Goal: Information Seeking & Learning: Learn about a topic

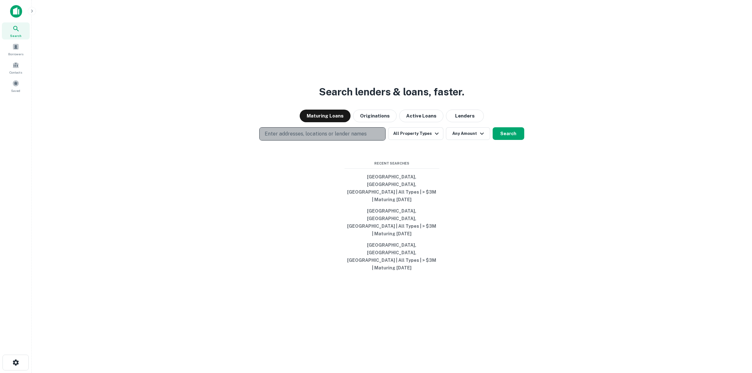
click at [342, 138] on p "Enter addresses, locations or lender names" at bounding box center [315, 134] width 102 height 8
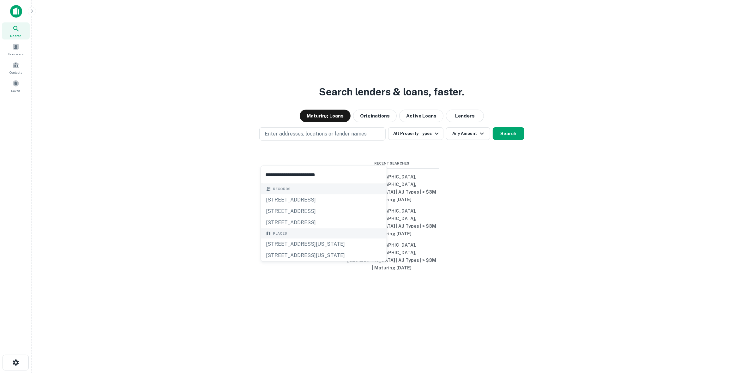
click at [312, 175] on input "**********" at bounding box center [324, 175] width 126 height 18
click at [347, 173] on input "**********" at bounding box center [324, 175] width 126 height 18
type input "**********"
click at [507, 140] on button "Search" at bounding box center [508, 133] width 32 height 13
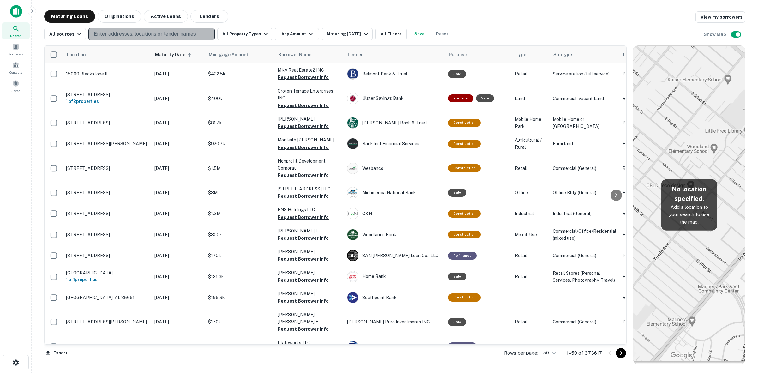
click at [155, 34] on p "Enter addresses, locations or lender names" at bounding box center [145, 34] width 102 height 8
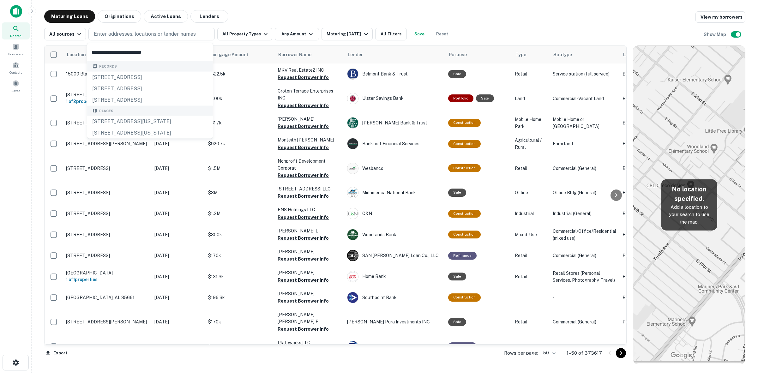
type input "**********"
click at [16, 28] on icon at bounding box center [16, 29] width 8 height 8
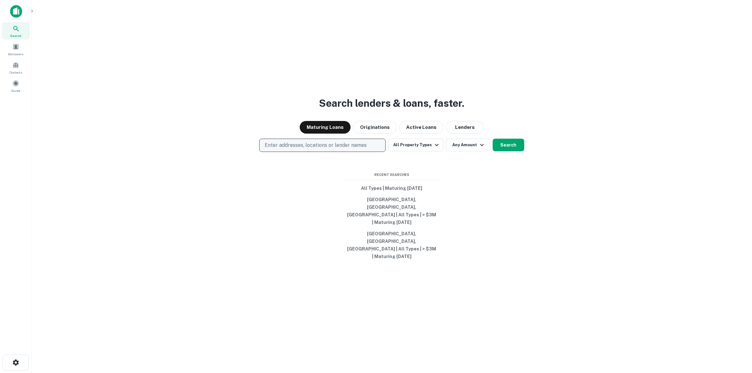
click at [361, 149] on p "Enter addresses, locations or lender names" at bounding box center [315, 145] width 102 height 8
type input "**********"
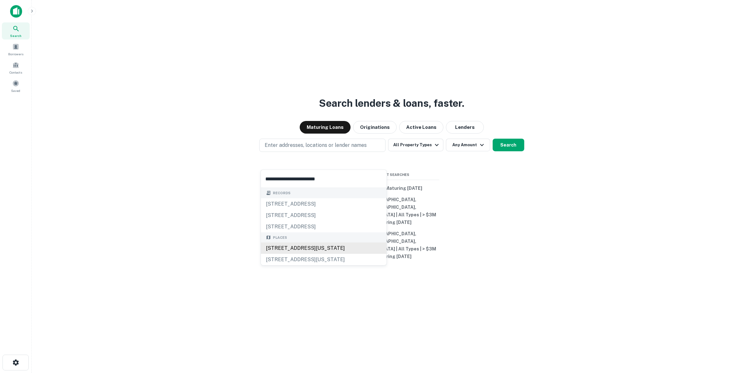
click at [276, 249] on div "[STREET_ADDRESS][US_STATE]" at bounding box center [324, 247] width 126 height 11
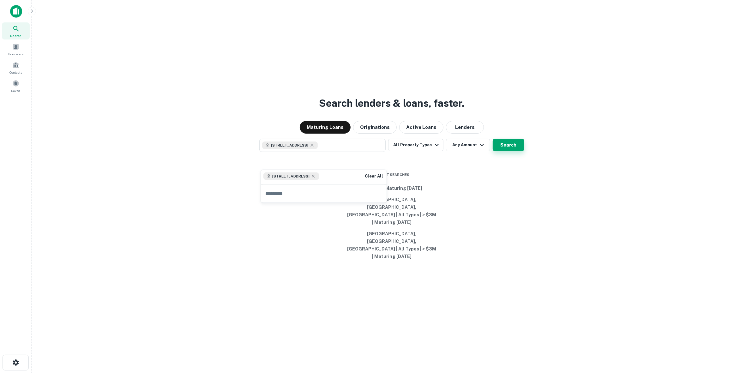
click at [507, 151] on button "Search" at bounding box center [508, 145] width 32 height 13
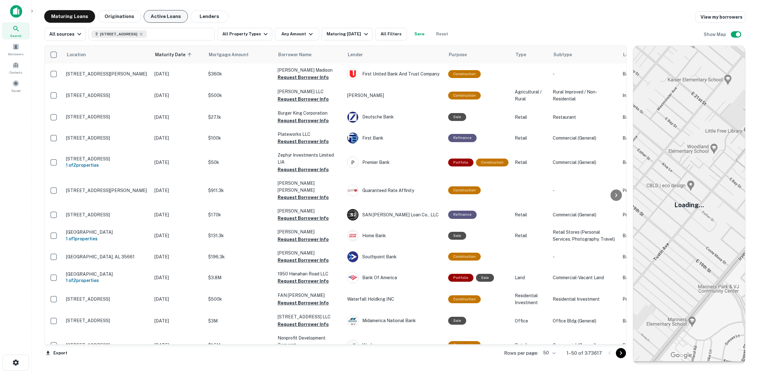
click at [169, 21] on button "Active Loans" at bounding box center [166, 16] width 44 height 13
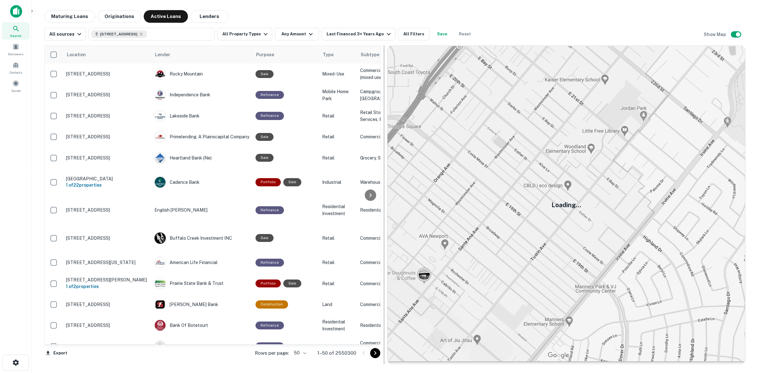
drag, startPoint x: 630, startPoint y: 110, endPoint x: 384, endPoint y: 105, distance: 245.6
click at [384, 105] on div at bounding box center [384, 204] width 6 height 318
click at [370, 40] on button "Last Financed 3+ Years Ago" at bounding box center [358, 34] width 74 height 13
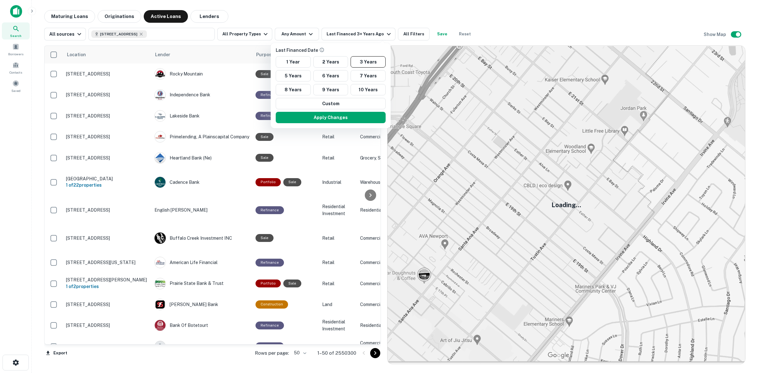
click at [308, 48] on p "Last Financed Date" at bounding box center [332, 50] width 112 height 7
click at [302, 62] on button "1 Year" at bounding box center [293, 61] width 35 height 11
click at [329, 118] on button "Apply Changes" at bounding box center [327, 117] width 110 height 11
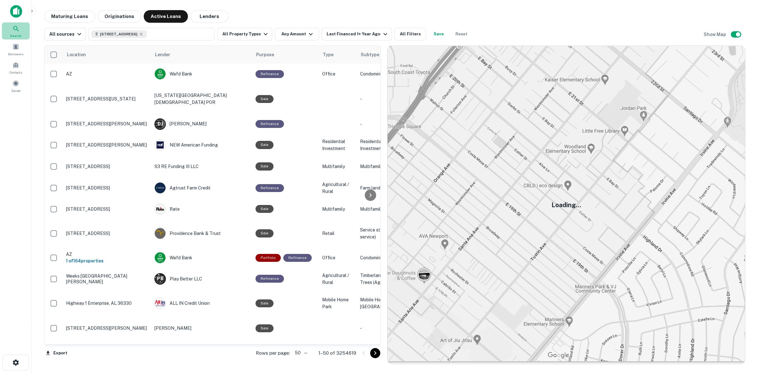
click at [12, 30] on div "Search" at bounding box center [16, 30] width 28 height 17
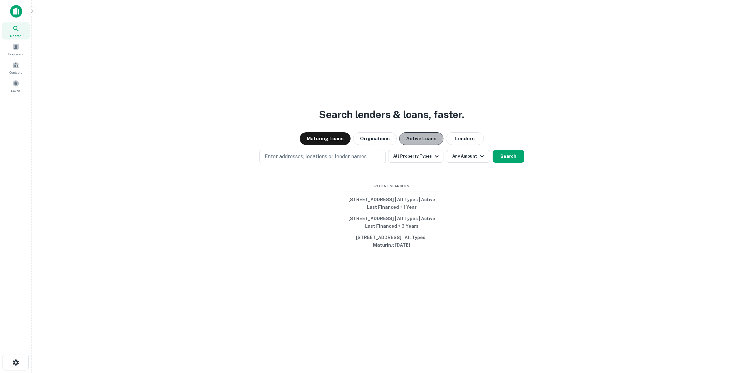
click at [412, 138] on button "Active Loans" at bounding box center [421, 138] width 44 height 13
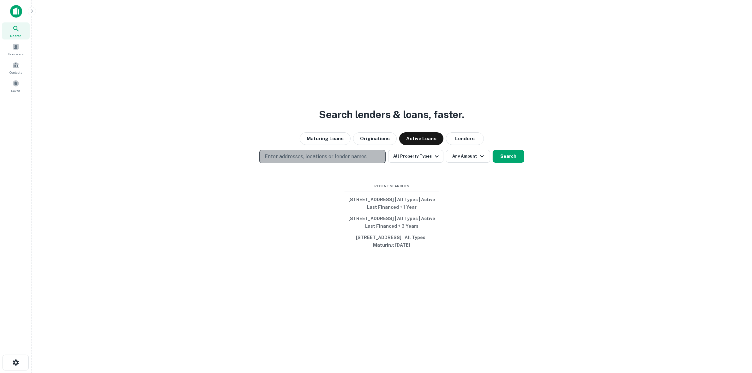
click at [353, 153] on p "Enter addresses, locations or lender names" at bounding box center [315, 157] width 102 height 8
type input "**********"
click at [519, 158] on button "Search" at bounding box center [508, 156] width 32 height 13
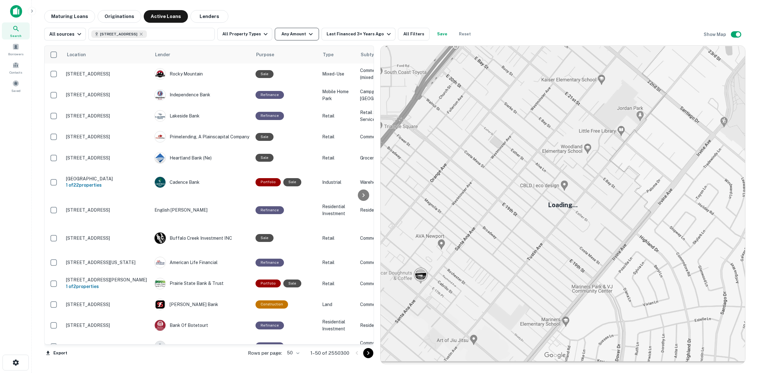
click at [275, 32] on button "Any Amount" at bounding box center [297, 34] width 44 height 13
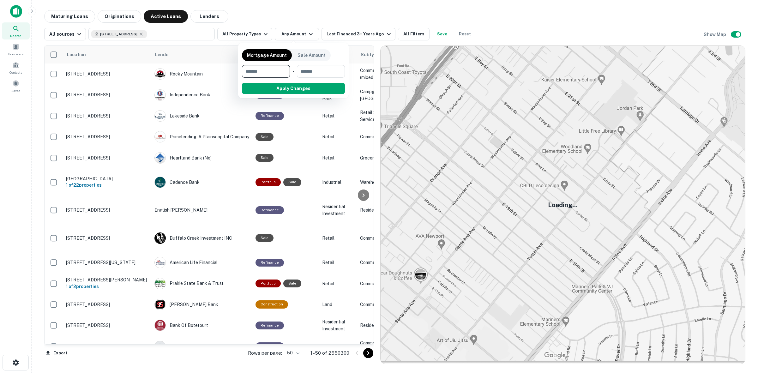
click at [282, 32] on div at bounding box center [379, 186] width 758 height 373
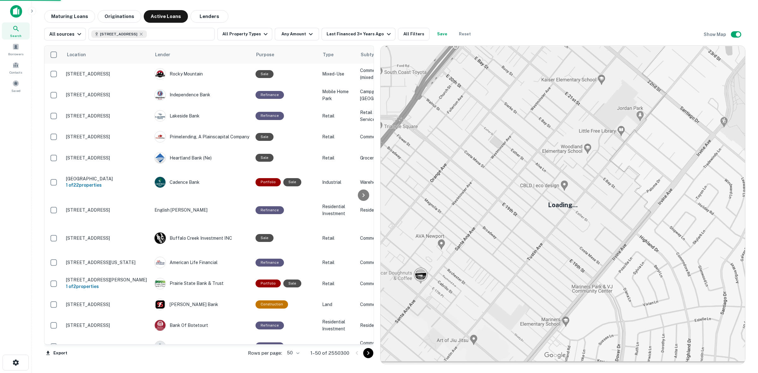
click at [241, 32] on div at bounding box center [379, 186] width 758 height 373
click at [253, 33] on div at bounding box center [379, 186] width 758 height 373
click at [262, 33] on icon "button" at bounding box center [266, 34] width 8 height 8
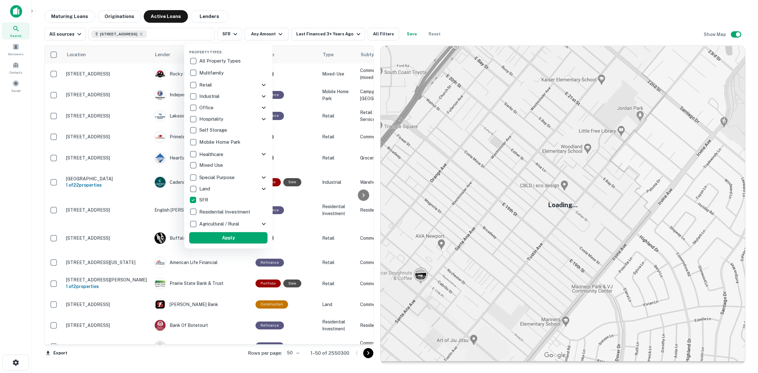
click at [236, 236] on button "Apply" at bounding box center [228, 237] width 78 height 11
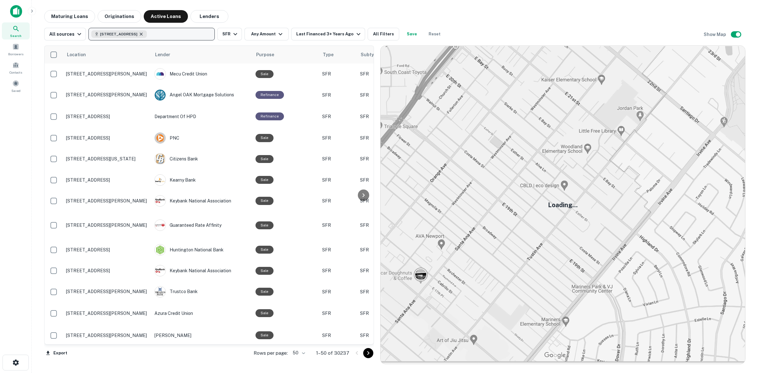
click at [144, 33] on icon "button" at bounding box center [141, 34] width 5 height 5
click at [540, 169] on img at bounding box center [562, 205] width 364 height 318
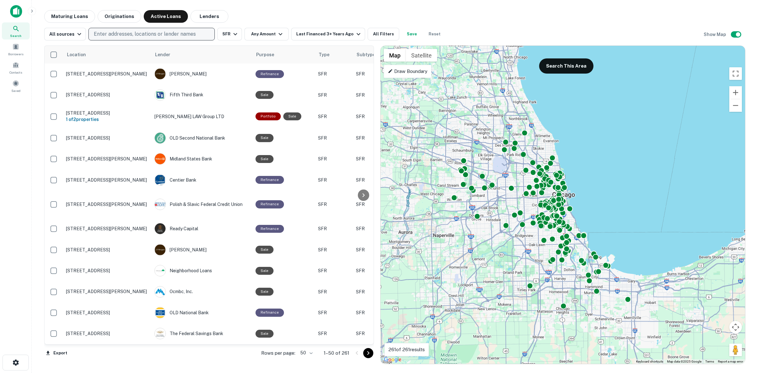
click at [134, 33] on p "Enter addresses, locations or lender names" at bounding box center [145, 34] width 102 height 8
type input "**********"
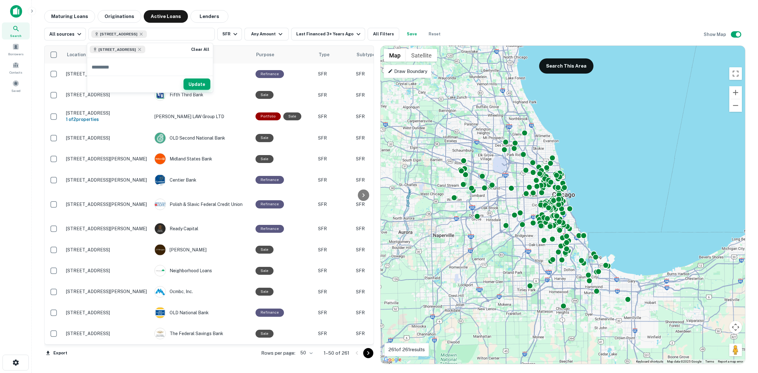
click at [198, 84] on button "Update" at bounding box center [196, 84] width 27 height 11
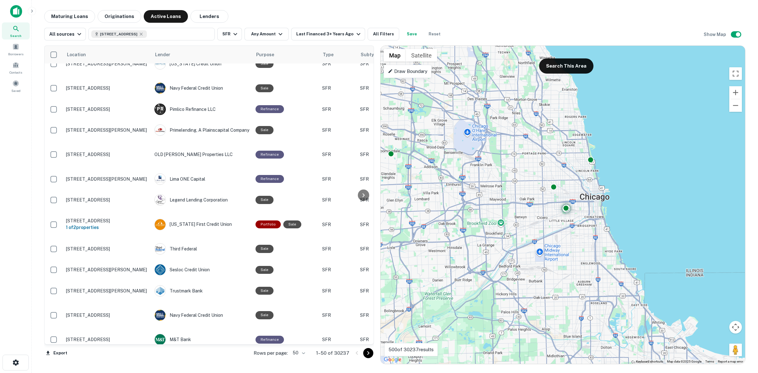
scroll to position [552, 0]
